Goal: Information Seeking & Learning: Find specific fact

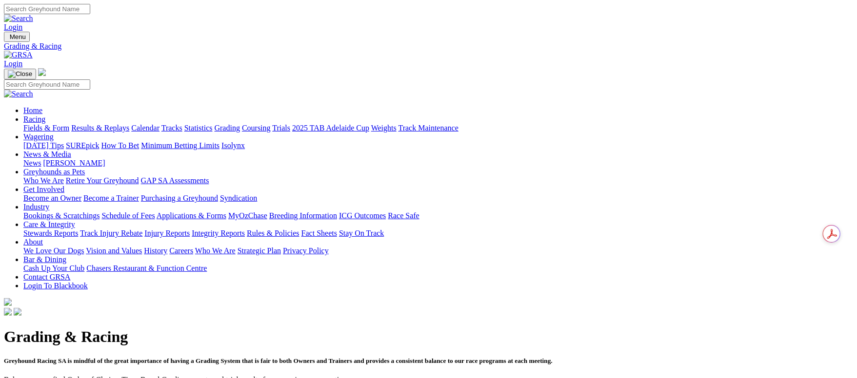
click at [69, 124] on link "Fields & Form" at bounding box center [46, 128] width 46 height 8
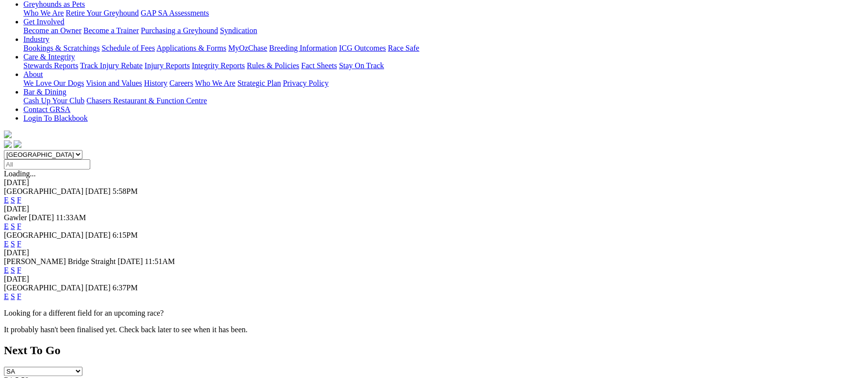
scroll to position [146, 0]
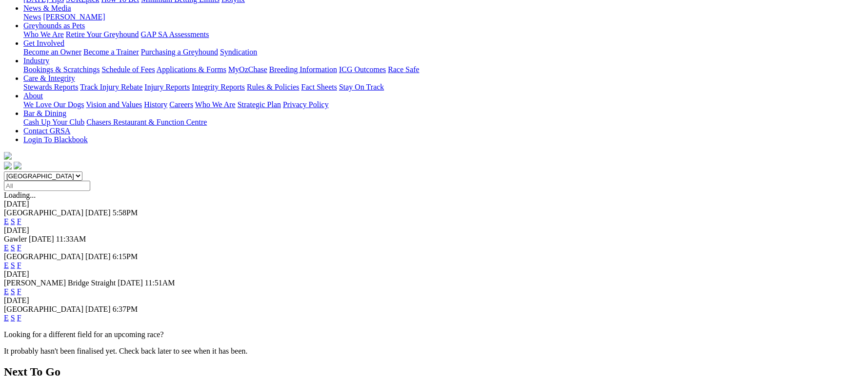
click at [21, 314] on link "F" at bounding box center [19, 318] width 4 height 8
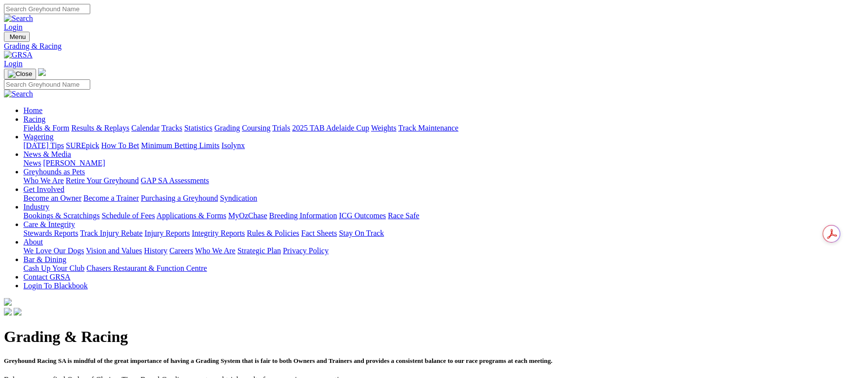
click at [159, 124] on link "Calendar" at bounding box center [145, 128] width 28 height 8
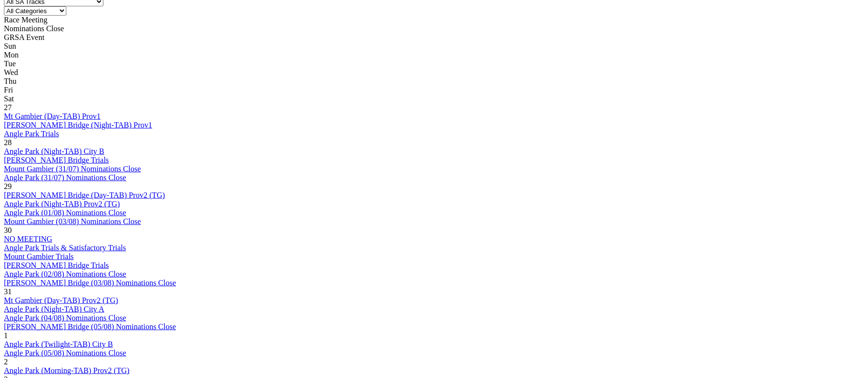
scroll to position [219, 0]
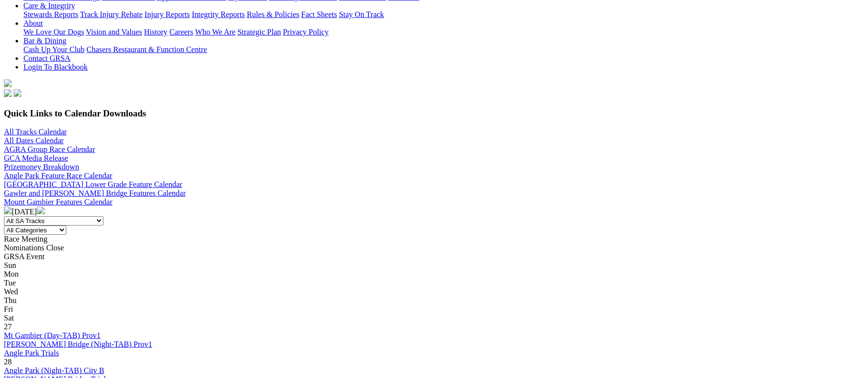
click at [45, 207] on img at bounding box center [41, 211] width 8 height 8
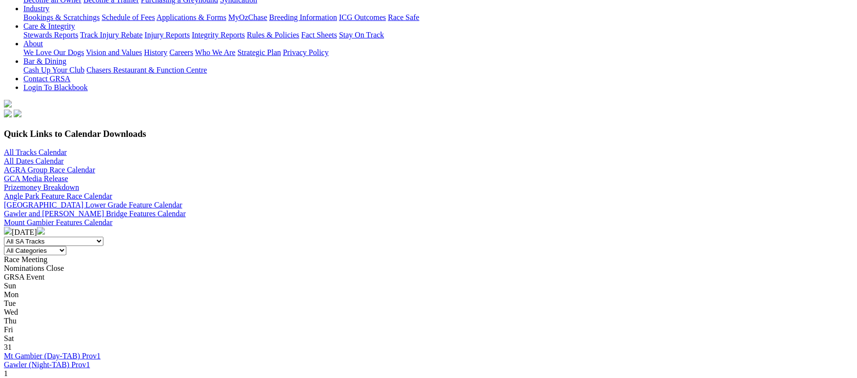
scroll to position [219, 0]
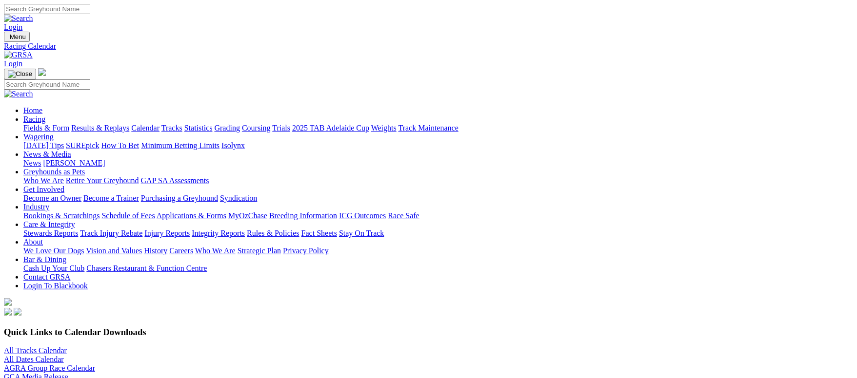
click at [60, 124] on link "Fields & Form" at bounding box center [46, 128] width 46 height 8
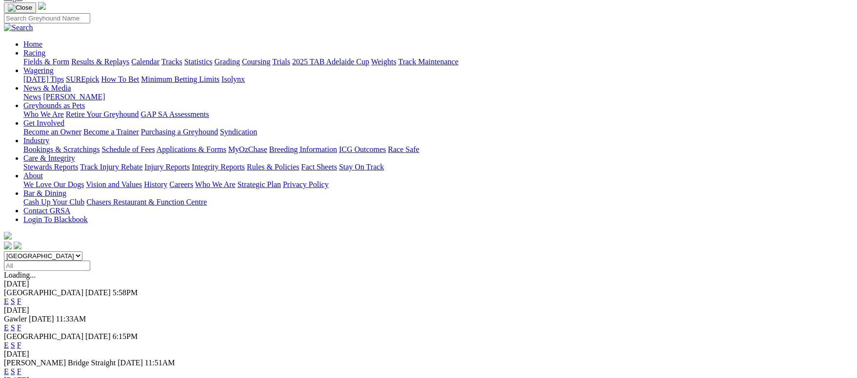
scroll to position [60, 0]
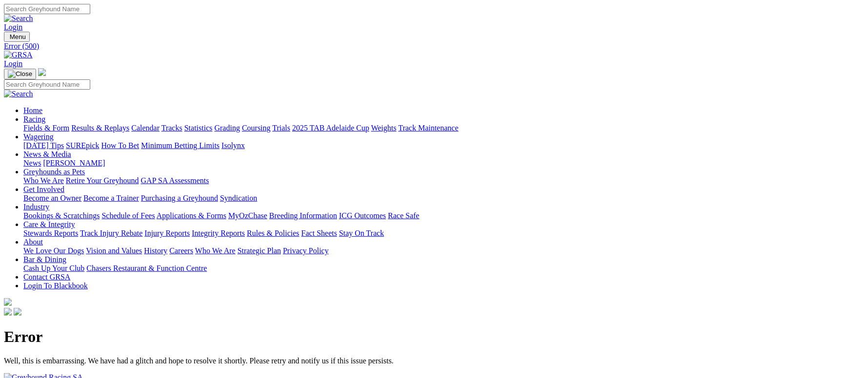
click at [90, 6] on input "Search" at bounding box center [47, 9] width 86 height 10
type input "buffy's no angel"
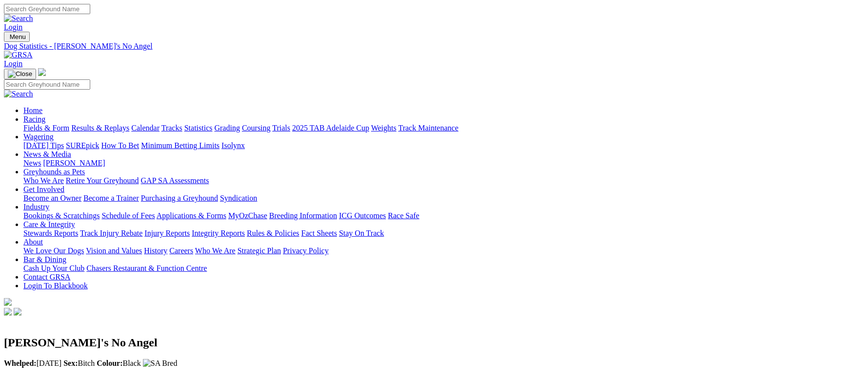
click at [61, 124] on link "Fields & Form" at bounding box center [46, 128] width 46 height 8
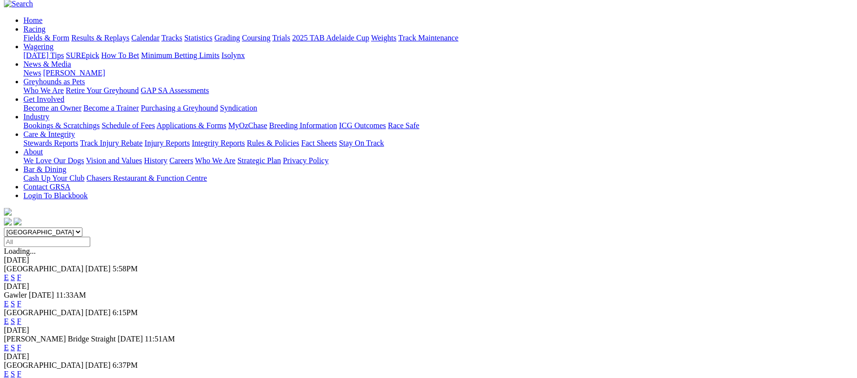
scroll to position [73, 0]
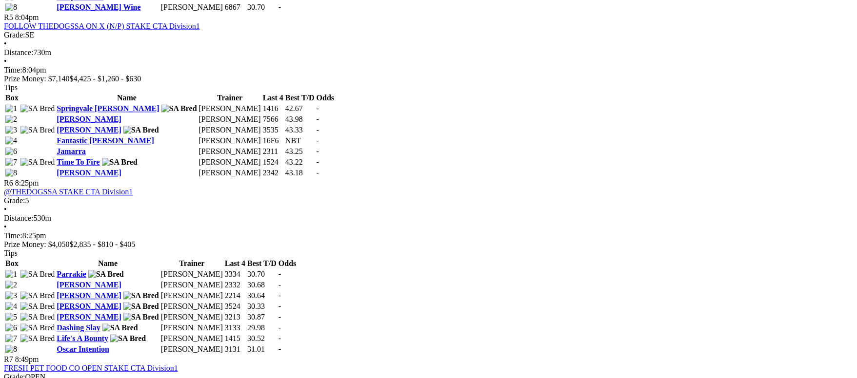
scroll to position [1243, 0]
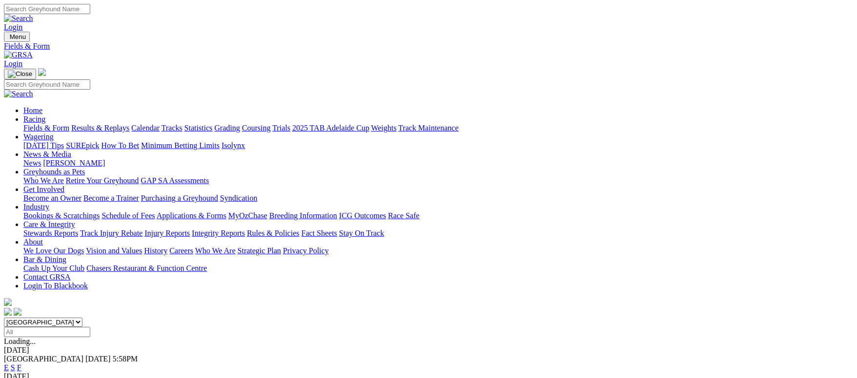
scroll to position [146, 0]
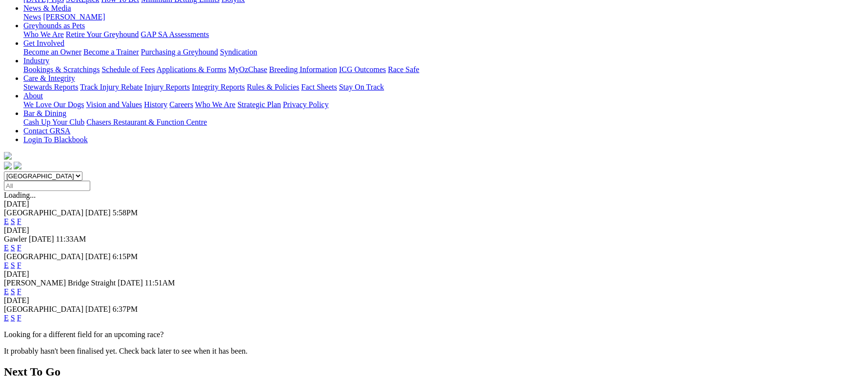
click at [21, 314] on link "F" at bounding box center [19, 318] width 4 height 8
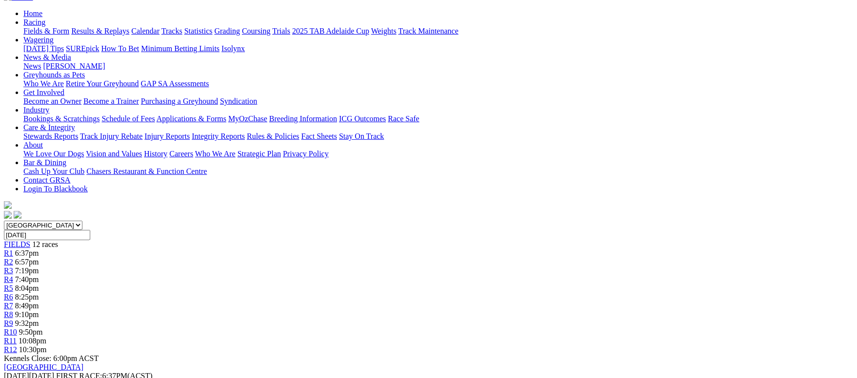
scroll to position [73, 0]
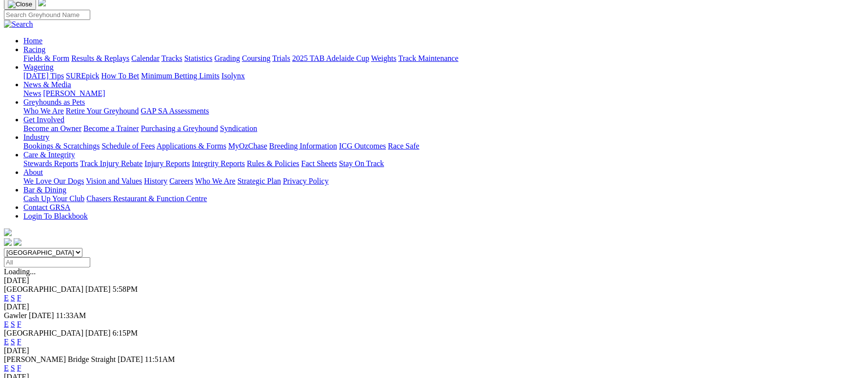
scroll to position [146, 0]
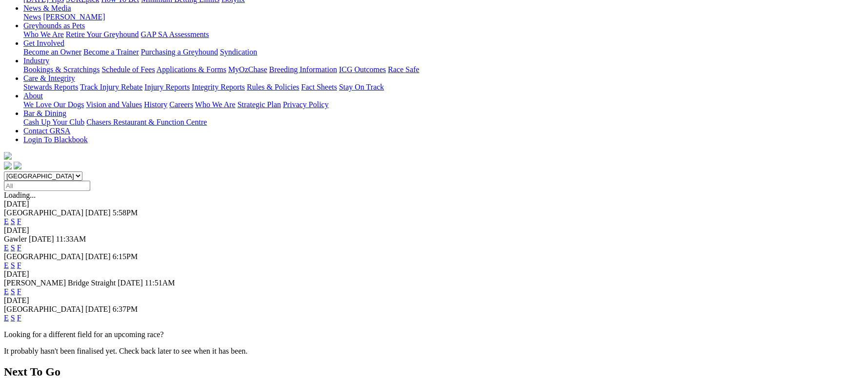
click at [21, 288] on link "F" at bounding box center [19, 292] width 4 height 8
